Goal: Navigation & Orientation: Find specific page/section

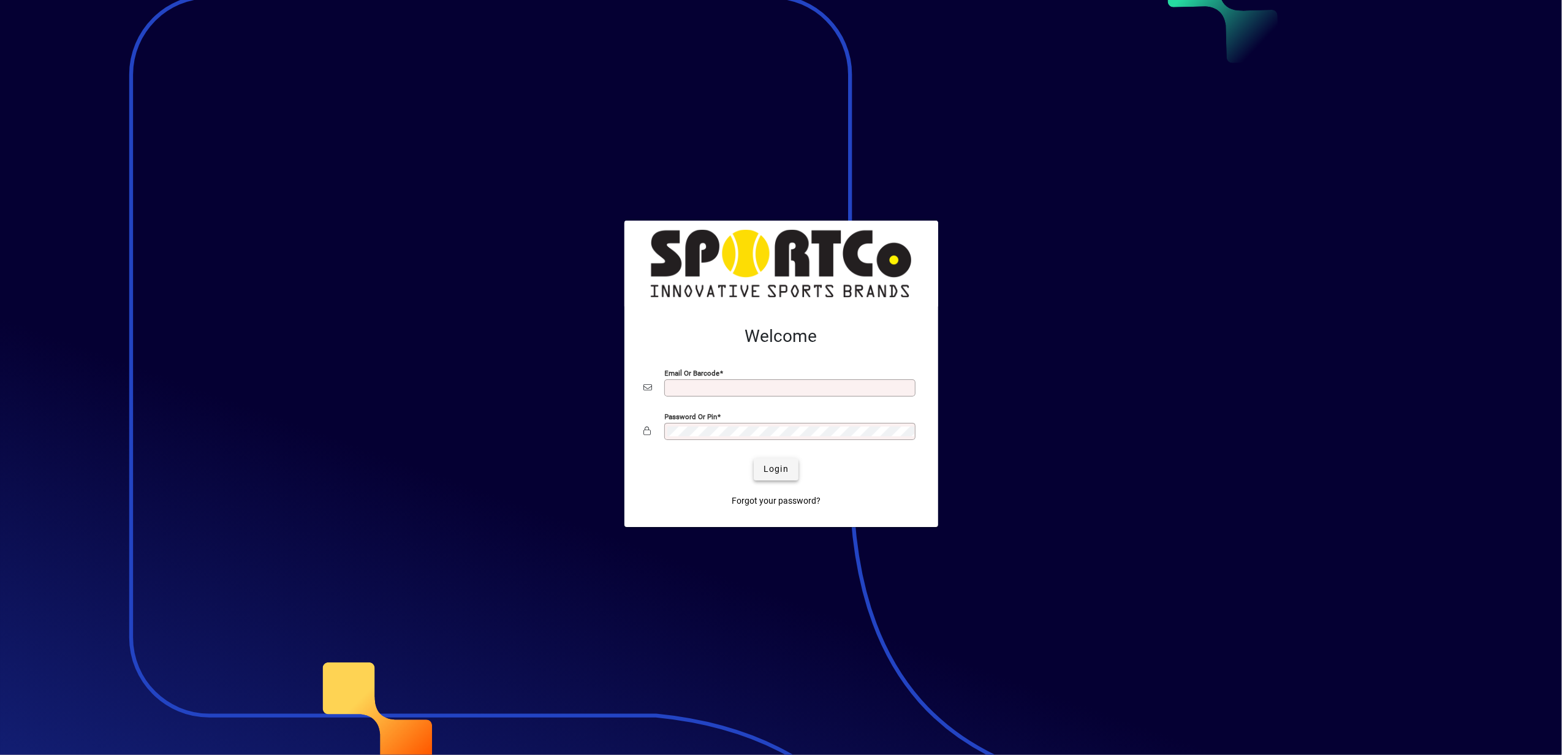
type input "**********"
click at [779, 466] on span "Login" at bounding box center [775, 469] width 25 height 13
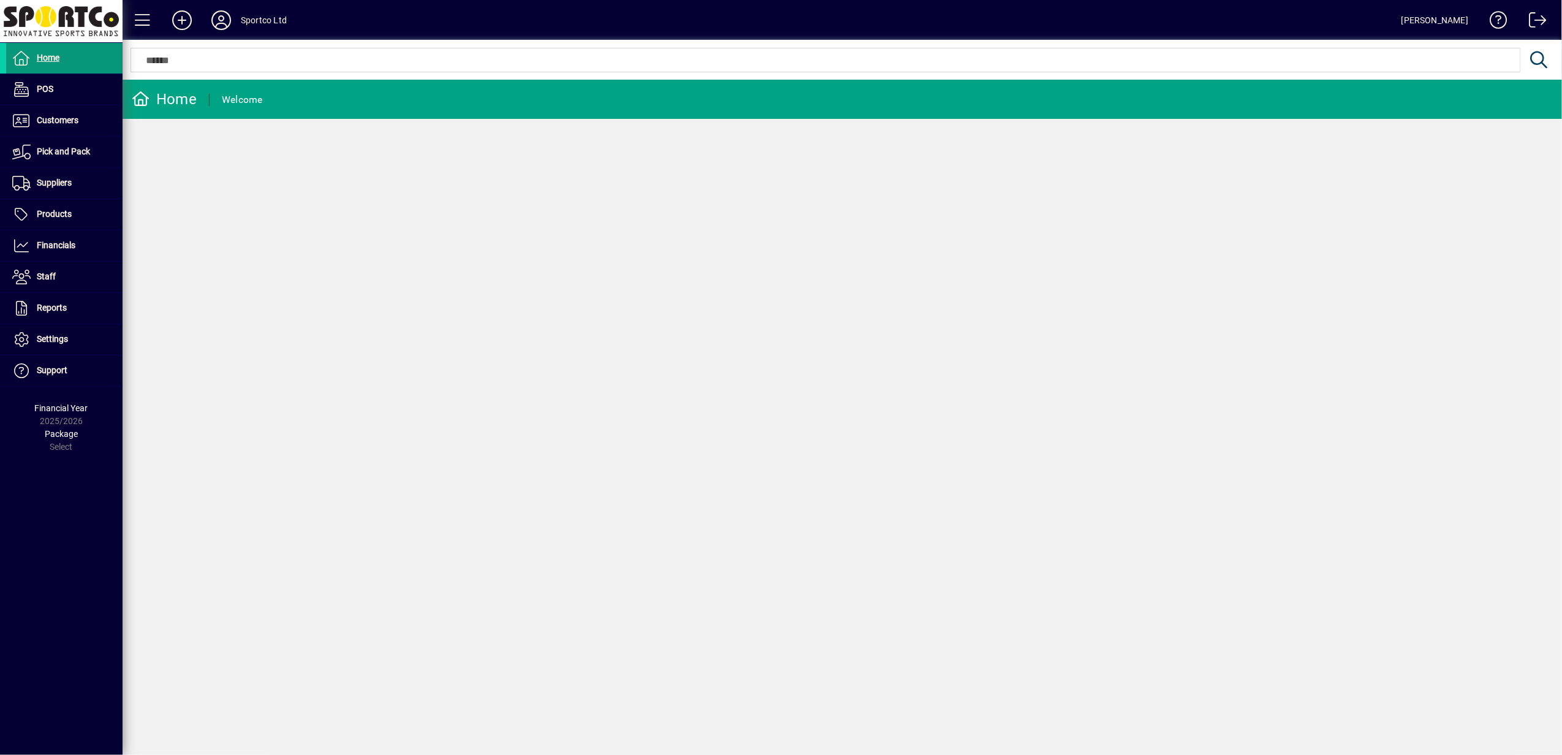
click at [30, 55] on span "Home" at bounding box center [32, 58] width 53 height 15
